Goal: Find specific page/section: Find specific page/section

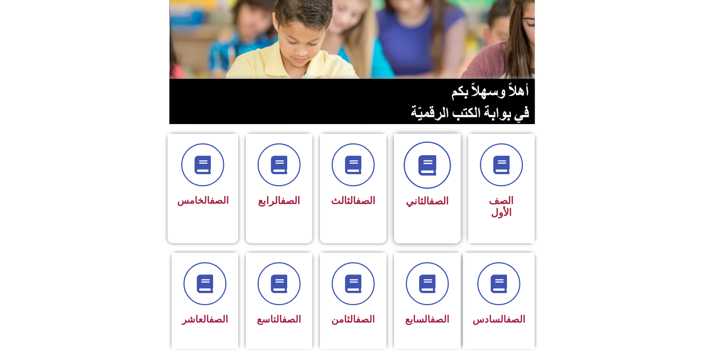
scroll to position [111, 0]
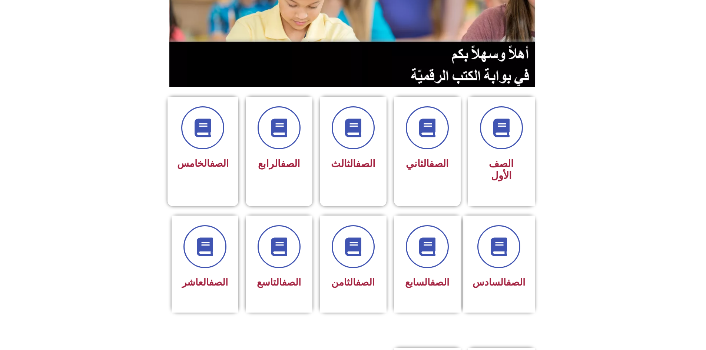
drag, startPoint x: 422, startPoint y: 196, endPoint x: 419, endPoint y: 185, distance: 10.8
click at [420, 206] on section "الصف السادس الصف السابع الصف الثامن الصف التاسع الصف العاشر" at bounding box center [353, 272] width 706 height 132
click at [432, 223] on span at bounding box center [426, 246] width 47 height 47
click at [432, 226] on span at bounding box center [427, 247] width 43 height 43
click at [423, 223] on span at bounding box center [426, 246] width 47 height 47
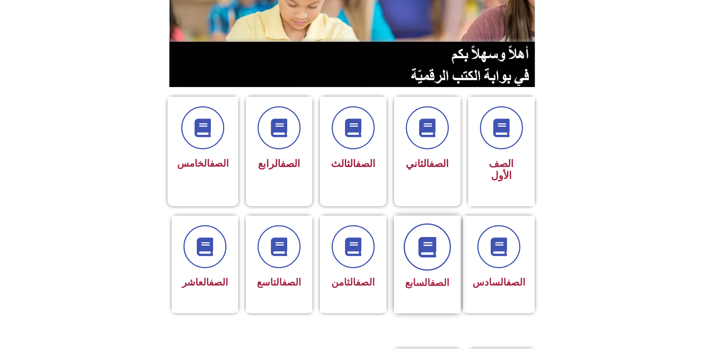
click at [422, 223] on span at bounding box center [426, 246] width 47 height 47
click at [424, 223] on span at bounding box center [426, 246] width 47 height 47
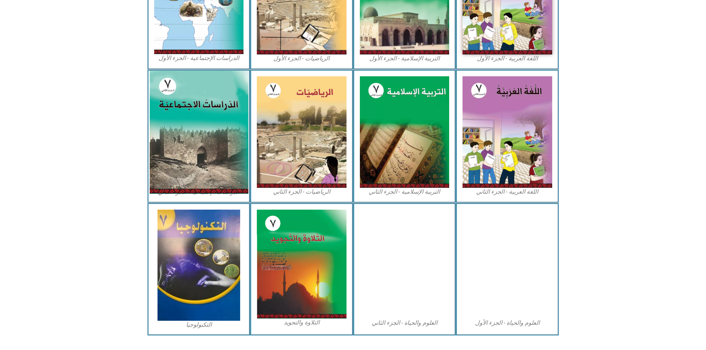
scroll to position [220, 0]
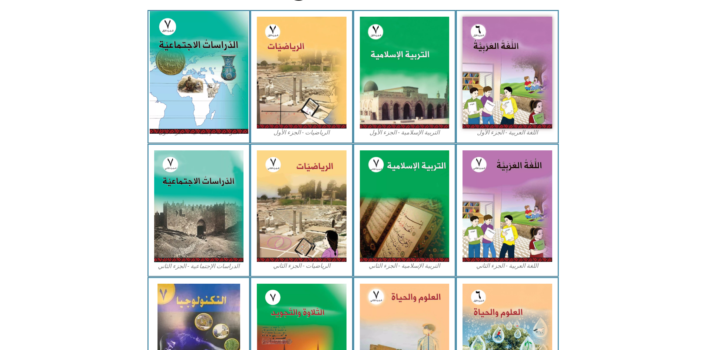
click at [211, 55] on img at bounding box center [198, 72] width 99 height 123
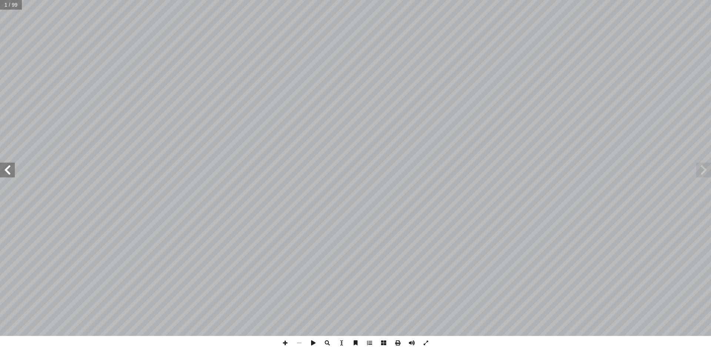
click at [3, 176] on span at bounding box center [7, 170] width 15 height 15
click at [4, 176] on span at bounding box center [7, 170] width 15 height 15
click at [5, 177] on span at bounding box center [7, 170] width 15 height 15
click at [4, 177] on span at bounding box center [7, 170] width 15 height 15
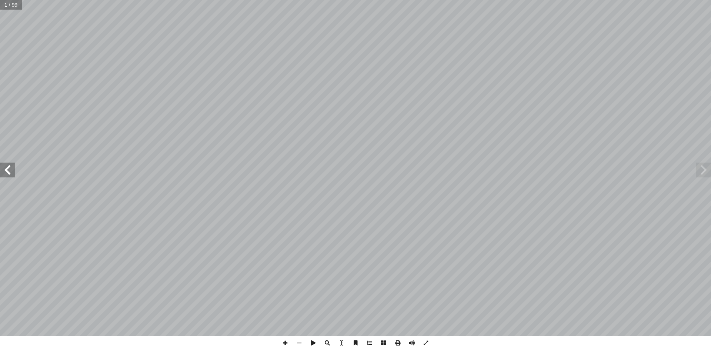
click at [4, 177] on span at bounding box center [7, 170] width 15 height 15
click at [9, 176] on div "ة ّ الاجتماعي ُ راسات ّ الد ليف: أ ا فريق الت �أ. منير عايش �أ. جمال سالم ٧ ُ ز…" at bounding box center [355, 168] width 711 height 336
click at [9, 174] on span at bounding box center [7, 170] width 15 height 15
click at [8, 174] on span at bounding box center [7, 170] width 15 height 15
click at [8, 173] on span at bounding box center [7, 170] width 15 height 15
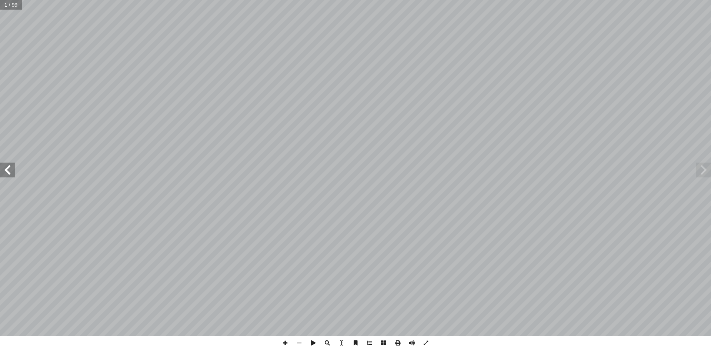
click at [10, 173] on span at bounding box center [7, 170] width 15 height 15
click at [10, 172] on span at bounding box center [7, 170] width 15 height 15
click at [11, 171] on span at bounding box center [7, 170] width 15 height 15
